Goal: Task Accomplishment & Management: Complete application form

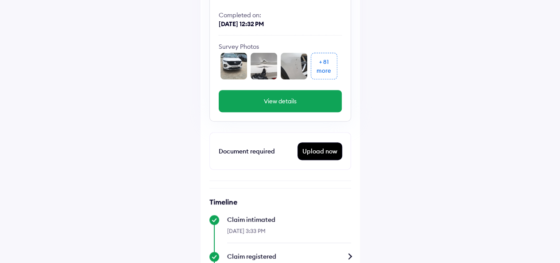
scroll to position [142, 0]
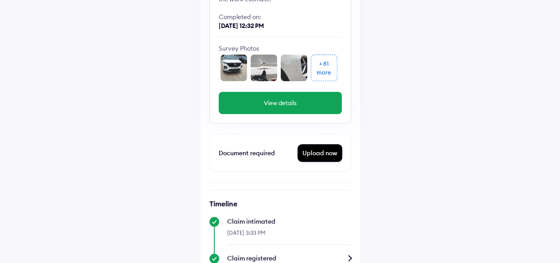
click at [314, 68] on div "+ 81 more" at bounding box center [324, 67] width 27 height 27
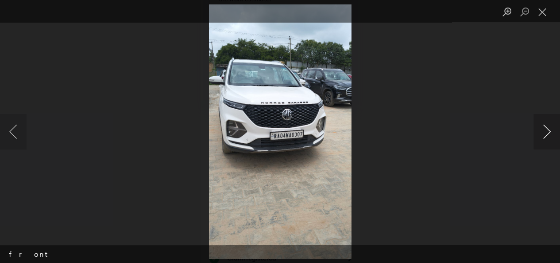
click at [547, 134] on button "Next image" at bounding box center [547, 131] width 27 height 35
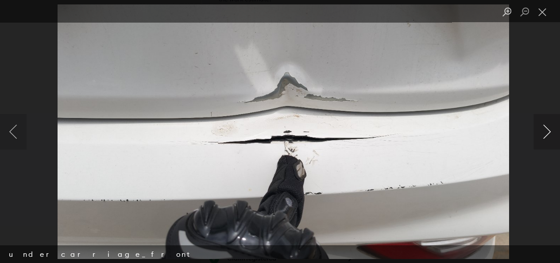
click at [547, 134] on button "Next image" at bounding box center [547, 131] width 27 height 35
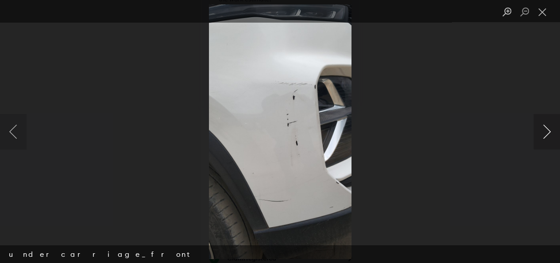
click at [547, 134] on button "Next image" at bounding box center [547, 131] width 27 height 35
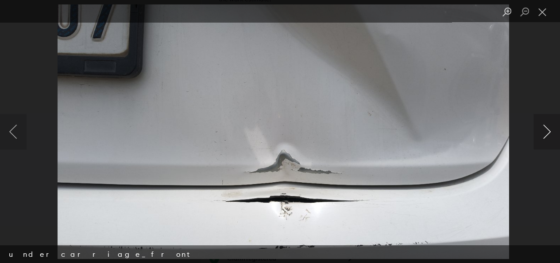
click at [547, 134] on button "Next image" at bounding box center [547, 131] width 27 height 35
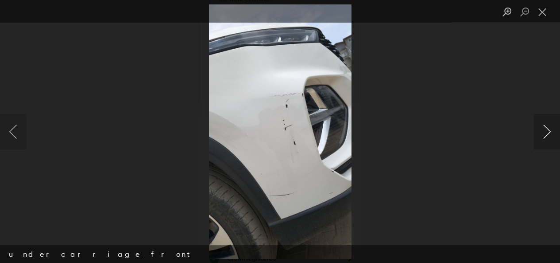
click at [547, 134] on button "Next image" at bounding box center [547, 131] width 27 height 35
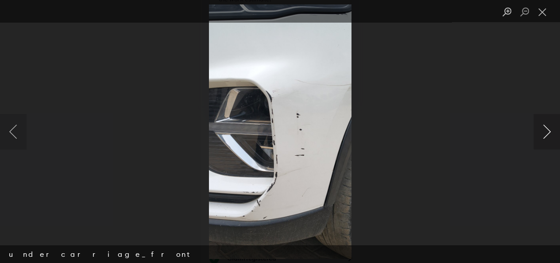
click at [547, 134] on button "Next image" at bounding box center [547, 131] width 27 height 35
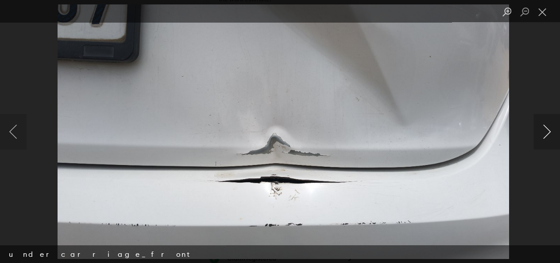
click at [547, 134] on button "Next image" at bounding box center [547, 131] width 27 height 35
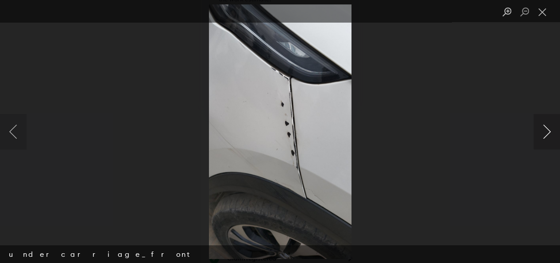
click at [547, 134] on button "Next image" at bounding box center [547, 131] width 27 height 35
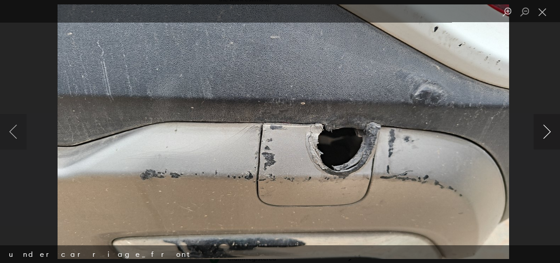
click at [547, 134] on button "Next image" at bounding box center [547, 131] width 27 height 35
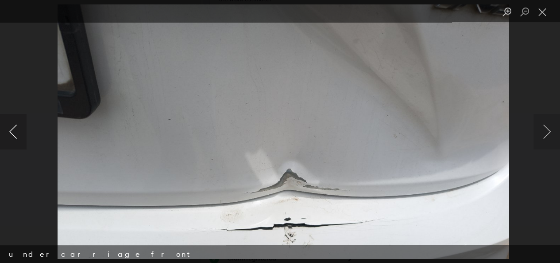
click at [17, 135] on button "Previous image" at bounding box center [13, 131] width 27 height 35
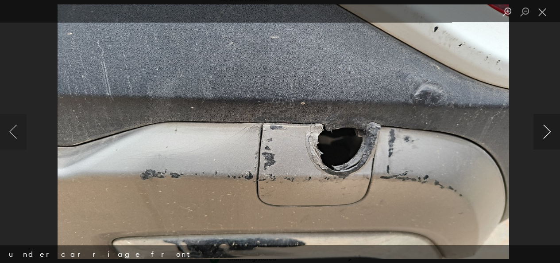
click at [548, 132] on button "Next image" at bounding box center [547, 131] width 27 height 35
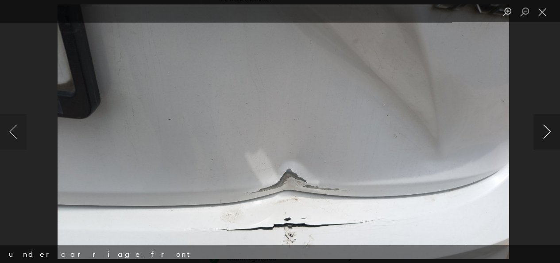
click at [548, 132] on button "Next image" at bounding box center [547, 131] width 27 height 35
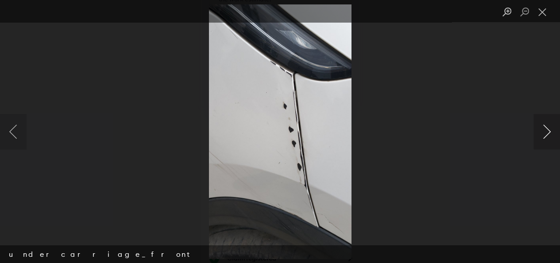
click at [548, 132] on button "Next image" at bounding box center [547, 131] width 27 height 35
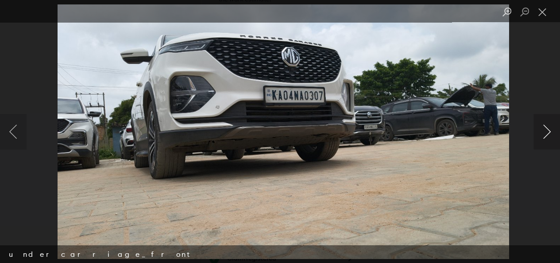
click at [548, 132] on button "Next image" at bounding box center [547, 131] width 27 height 35
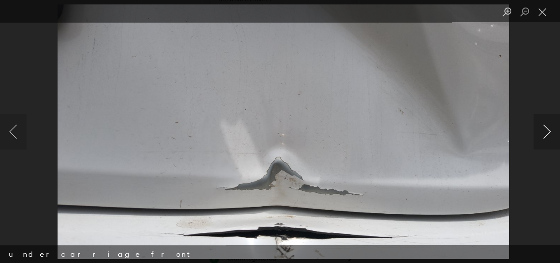
click at [548, 132] on button "Next image" at bounding box center [547, 131] width 27 height 35
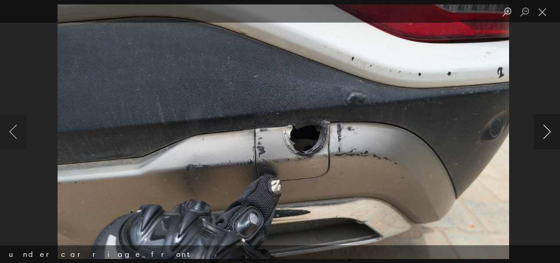
click at [548, 132] on button "Next image" at bounding box center [547, 131] width 27 height 35
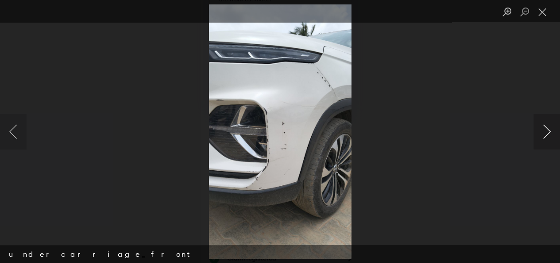
click at [548, 132] on button "Next image" at bounding box center [547, 131] width 27 height 35
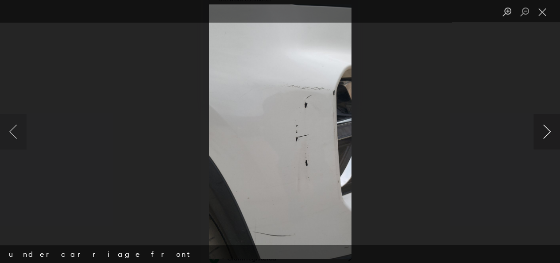
click at [548, 132] on button "Next image" at bounding box center [547, 131] width 27 height 35
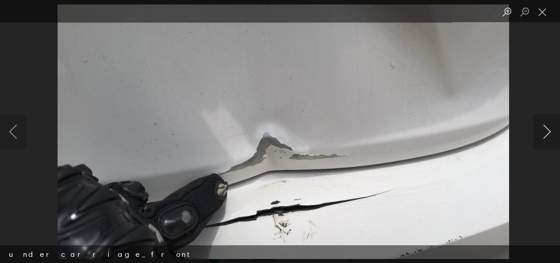
click at [548, 132] on button "Next image" at bounding box center [547, 131] width 27 height 35
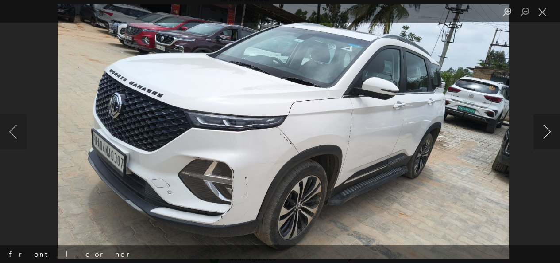
click at [548, 132] on button "Next image" at bounding box center [547, 131] width 27 height 35
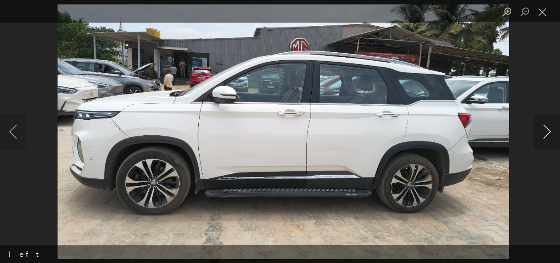
click at [548, 132] on button "Next image" at bounding box center [547, 131] width 27 height 35
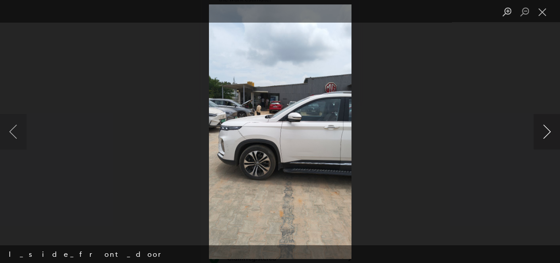
click at [548, 132] on button "Next image" at bounding box center [547, 131] width 27 height 35
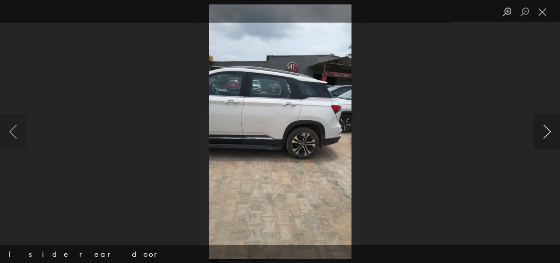
click at [548, 132] on button "Next image" at bounding box center [547, 131] width 27 height 35
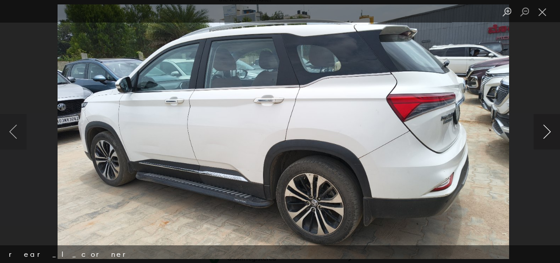
click at [548, 132] on button "Next image" at bounding box center [547, 131] width 27 height 35
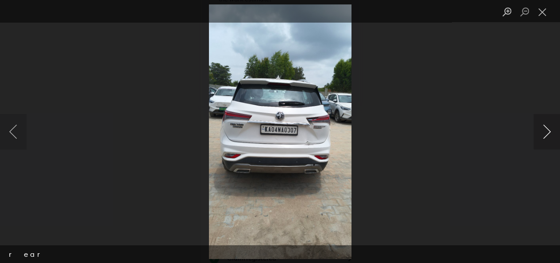
click at [548, 132] on button "Next image" at bounding box center [547, 131] width 27 height 35
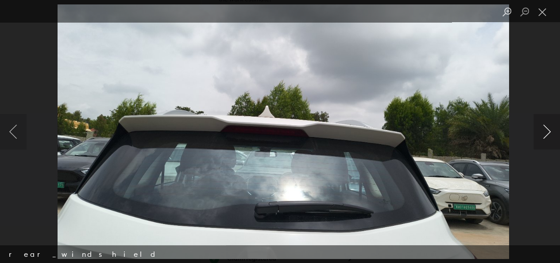
click at [548, 132] on button "Next image" at bounding box center [547, 131] width 27 height 35
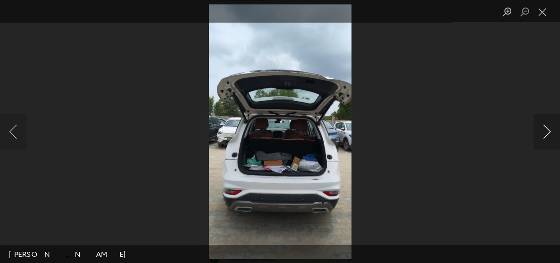
click at [548, 132] on button "Next image" at bounding box center [547, 131] width 27 height 35
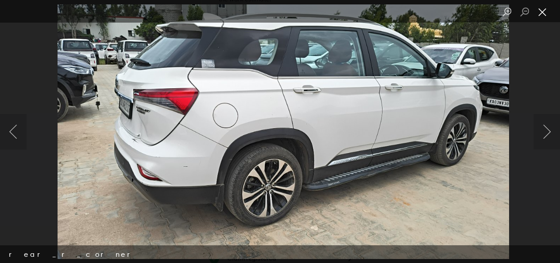
click at [543, 12] on button "Close lightbox" at bounding box center [543, 12] width 18 height 16
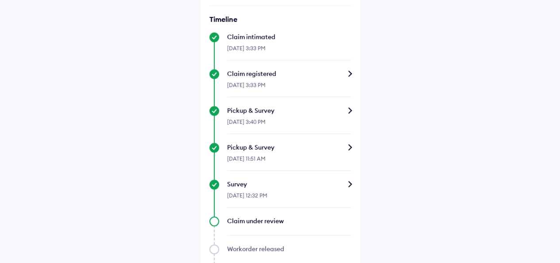
scroll to position [481, 0]
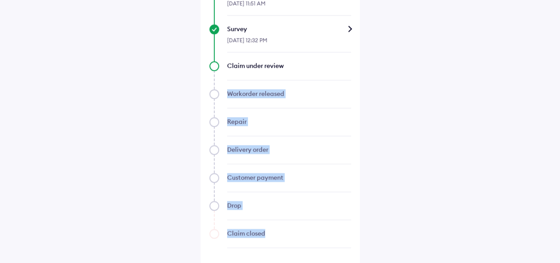
drag, startPoint x: 272, startPoint y: 233, endPoint x: 224, endPoint y: 94, distance: 147.4
click at [224, 94] on div "Timeline Claim intimated 10-Sep-2025, 3:33 PM Claim registered 10-Sep-2025, 3:3…" at bounding box center [281, 54] width 142 height 388
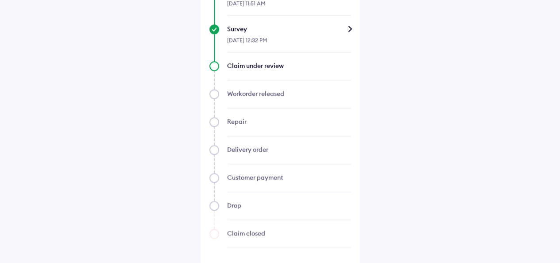
click at [244, 66] on div "Claim under review" at bounding box center [289, 65] width 124 height 9
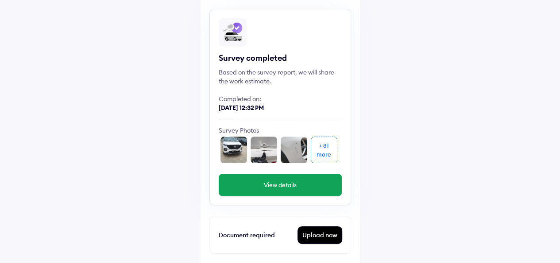
scroll to position [0, 0]
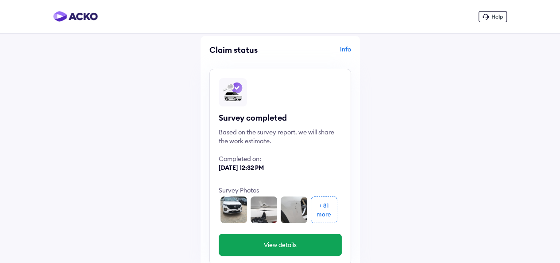
click at [500, 20] on div "Help" at bounding box center [493, 16] width 28 height 11
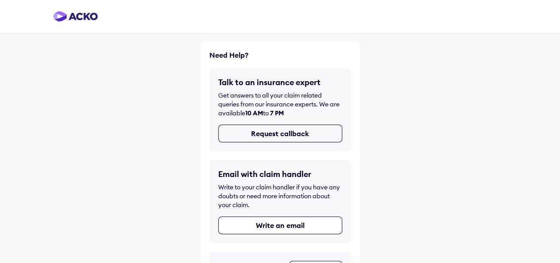
click at [256, 136] on button "Request callback" at bounding box center [280, 133] width 124 height 18
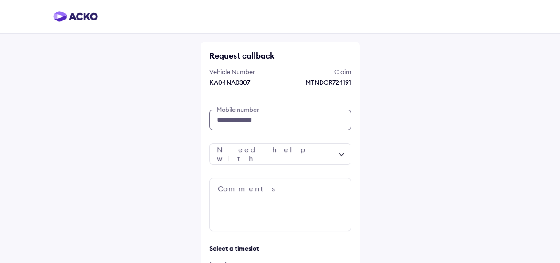
drag, startPoint x: 293, startPoint y: 114, endPoint x: 122, endPoint y: 115, distance: 170.5
click at [122, 115] on div "**********" at bounding box center [280, 231] width 560 height 462
click at [308, 159] on div at bounding box center [281, 153] width 142 height 21
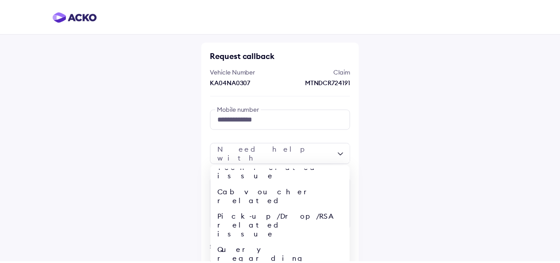
scroll to position [35, 0]
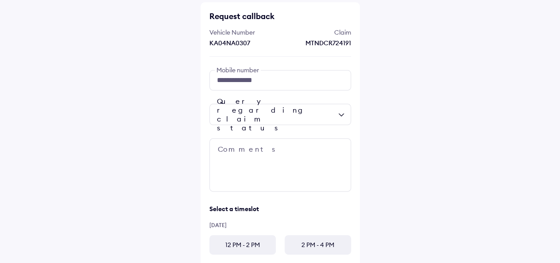
scroll to position [89, 0]
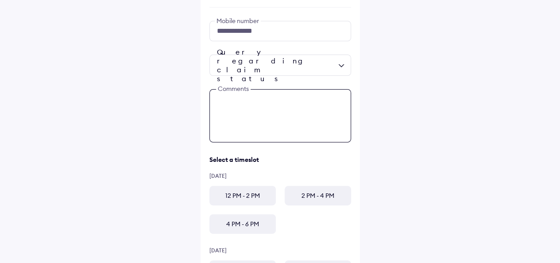
click at [264, 93] on textarea at bounding box center [281, 115] width 142 height 53
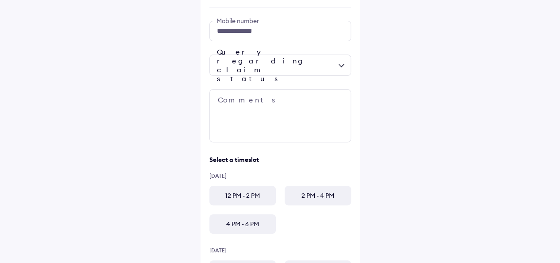
click at [236, 194] on div "12 PM - 2 PM" at bounding box center [243, 195] width 66 height 19
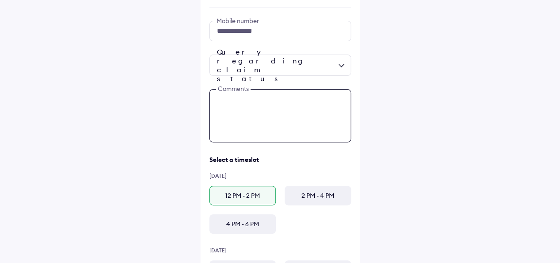
click at [270, 117] on textarea at bounding box center [281, 115] width 142 height 53
type textarea "*"
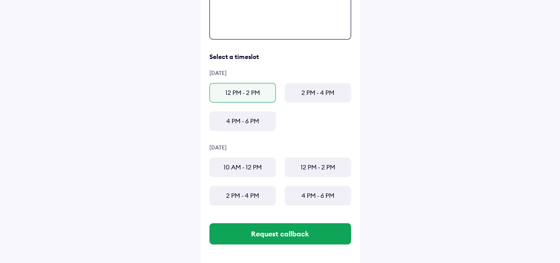
scroll to position [199, 0]
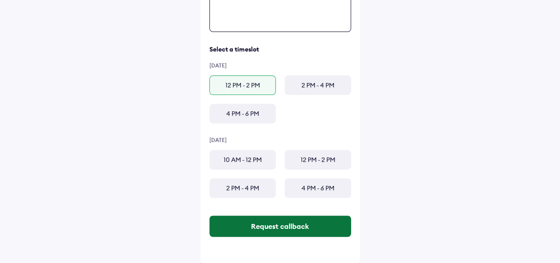
type textarea "**********"
click at [272, 225] on button "Request callback" at bounding box center [281, 225] width 142 height 21
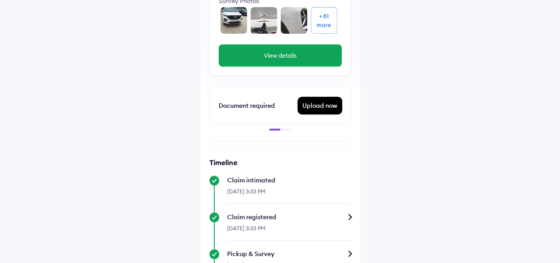
scroll to position [189, 0]
